Goal: Transaction & Acquisition: Book appointment/travel/reservation

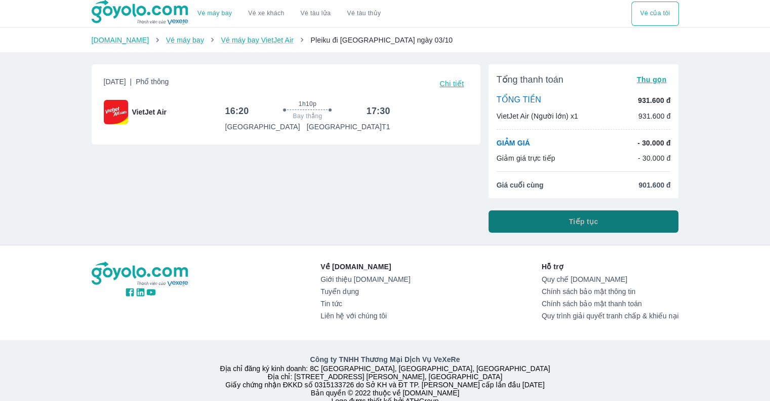
click at [559, 213] on button "Tiếp tục" at bounding box center [584, 221] width 190 height 22
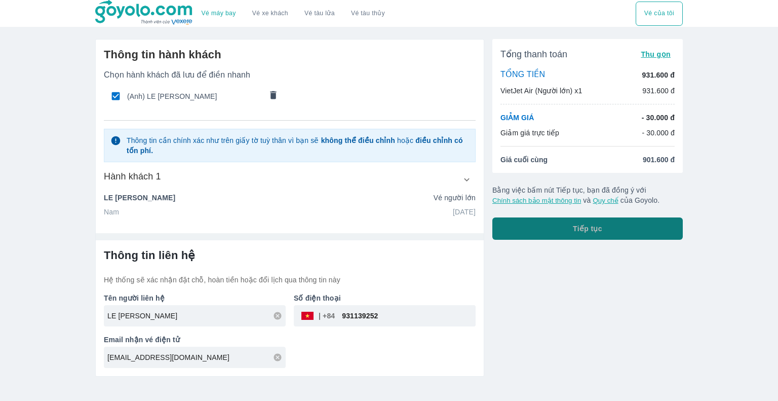
click at [630, 218] on button "Tiếp tục" at bounding box center [587, 228] width 190 height 22
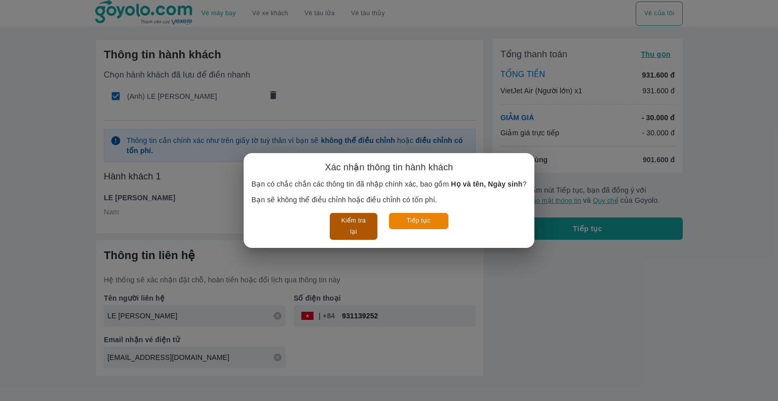
click at [346, 216] on button "Kiểm tra lại" at bounding box center [353, 226] width 47 height 27
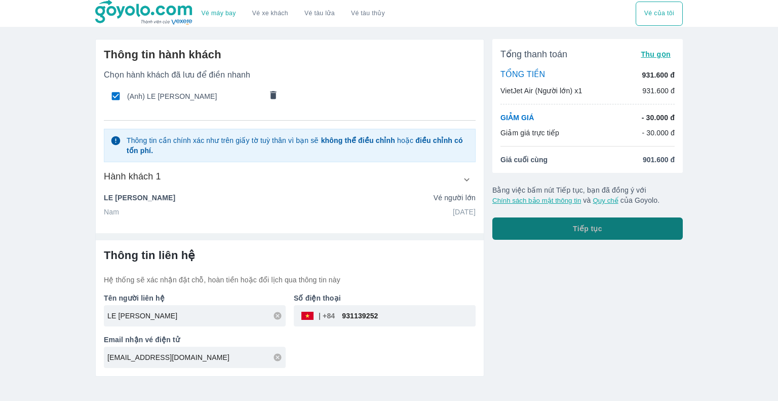
click at [602, 238] on button "Tiếp tục" at bounding box center [587, 228] width 190 height 22
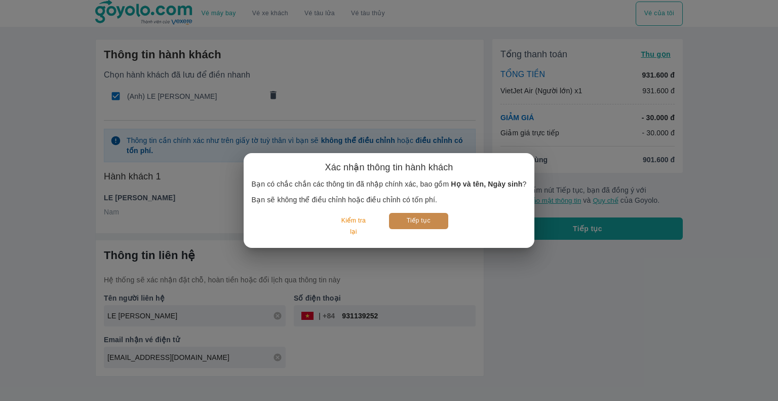
click at [413, 224] on button "Tiếp tục" at bounding box center [418, 221] width 59 height 16
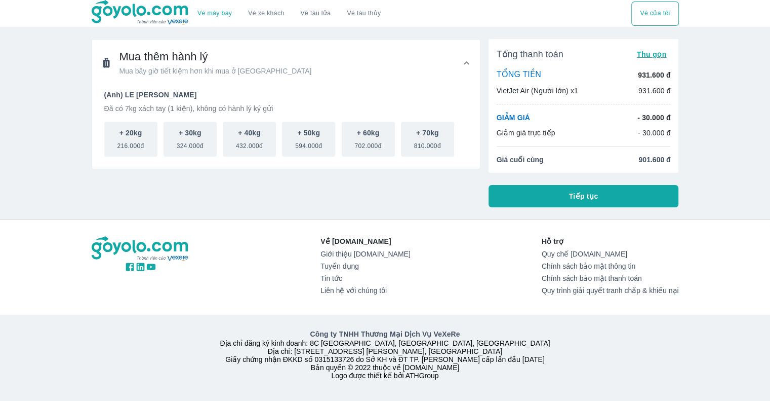
click at [570, 200] on span "Tiếp tục" at bounding box center [583, 196] width 29 height 10
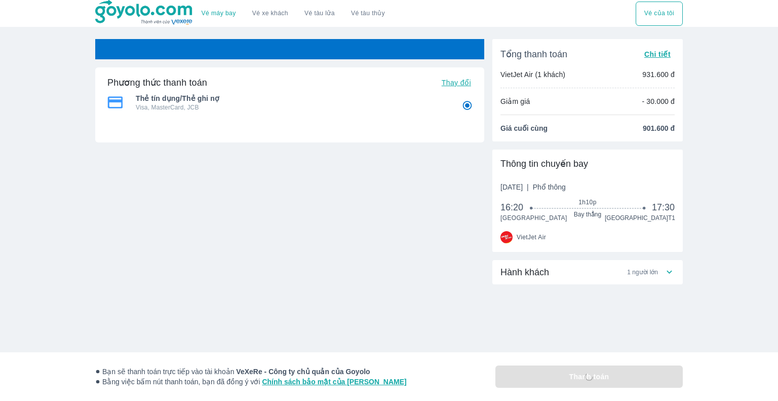
click at [459, 79] on span "Thay đổi" at bounding box center [456, 82] width 29 height 8
radio input "false"
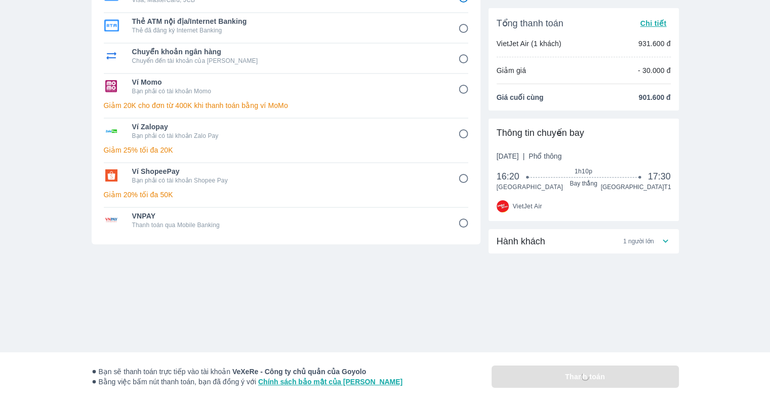
scroll to position [112, 0]
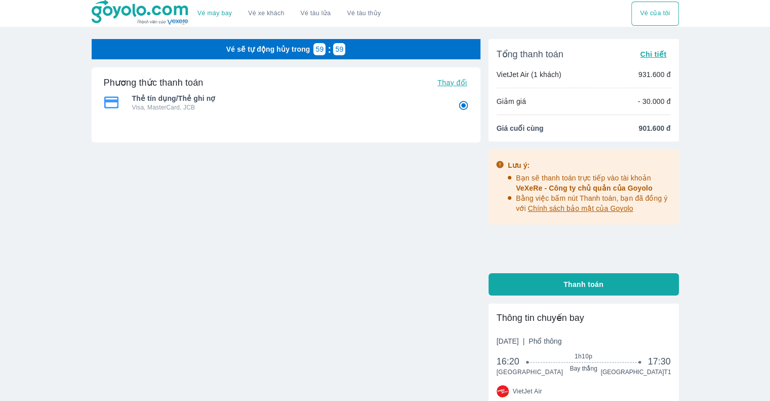
click at [454, 78] on span "Thay đổi" at bounding box center [451, 82] width 29 height 8
radio input "false"
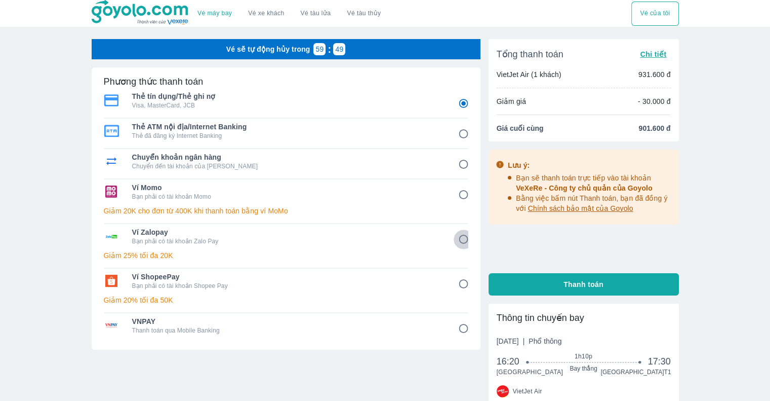
click at [465, 237] on input "5" at bounding box center [464, 239] width 20 height 20
radio input "false"
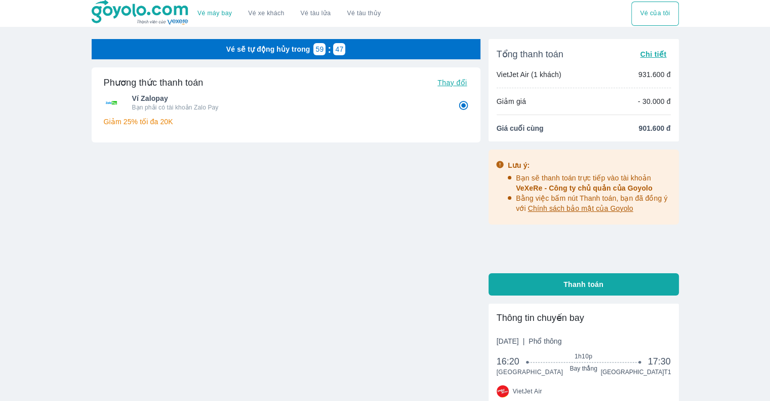
click at [450, 224] on div "Vé sẽ tự động hủy trong 59 : 47 Phương thức thanh toán Thay đổi Ví Zalopay Bạn …" at bounding box center [286, 173] width 389 height 268
click at [265, 12] on link "Vé xe khách" at bounding box center [266, 14] width 36 height 8
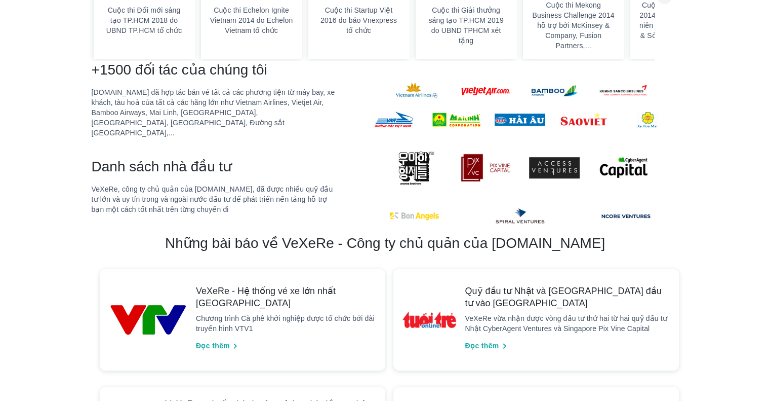
scroll to position [608, 0]
